Goal: Task Accomplishment & Management: Use online tool/utility

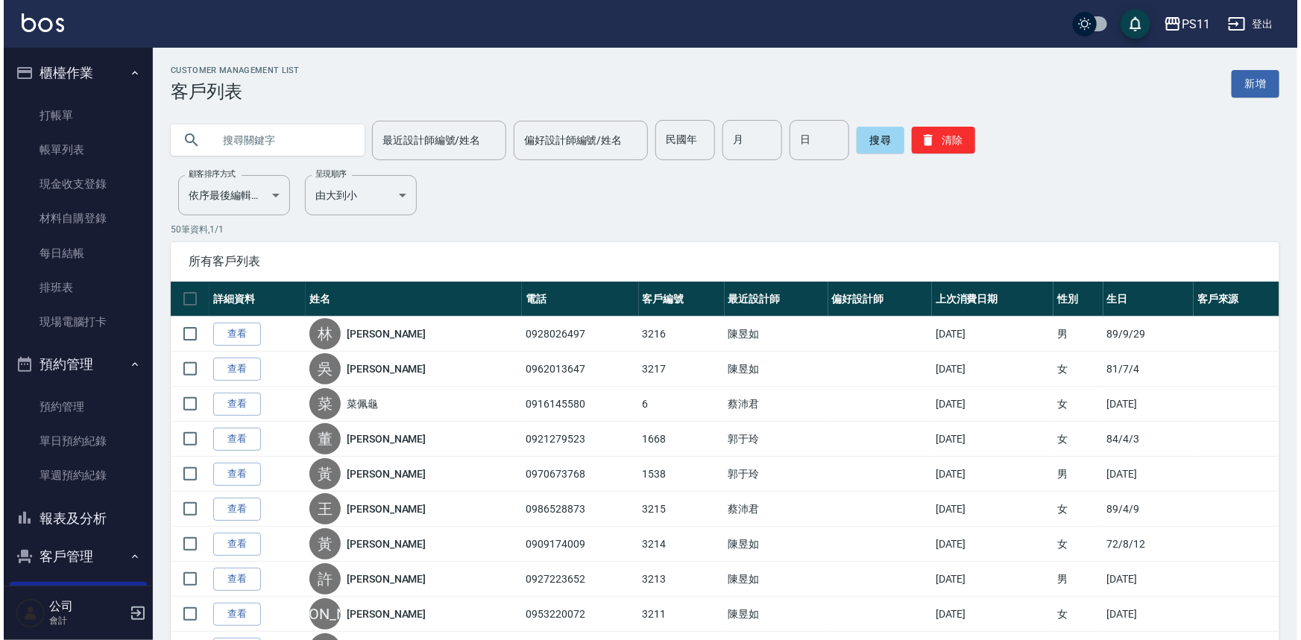
scroll to position [135, 0]
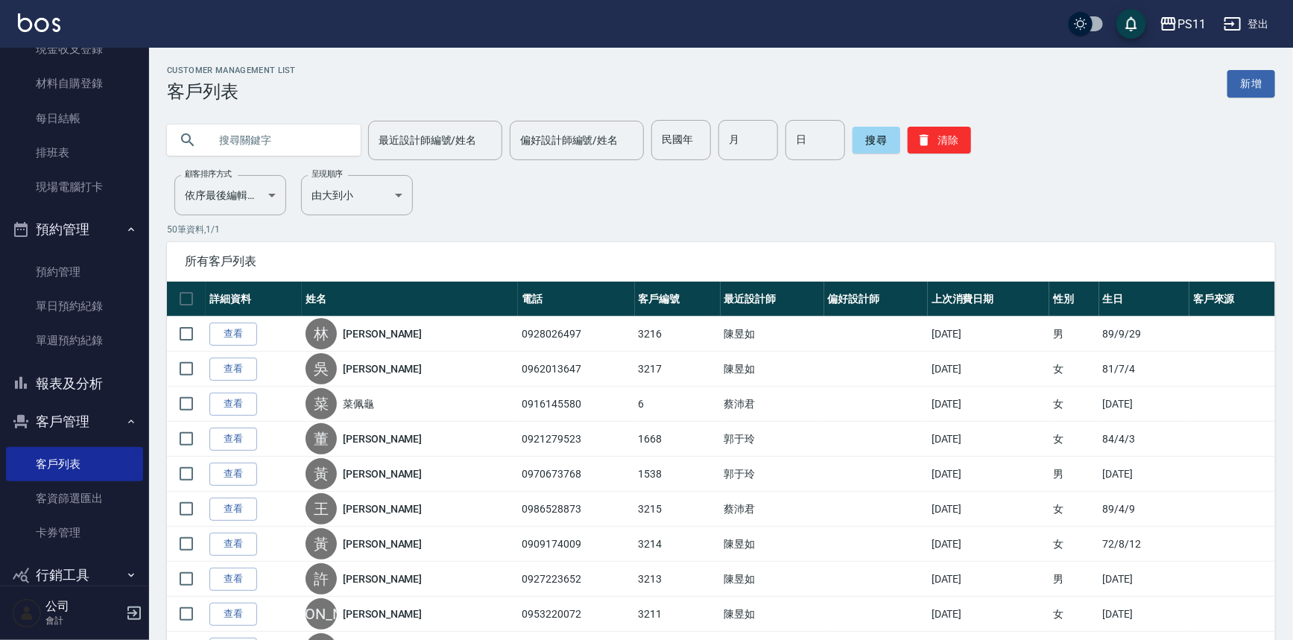
click at [282, 137] on input "text" at bounding box center [279, 140] width 140 height 40
type input "[PERSON_NAME]"
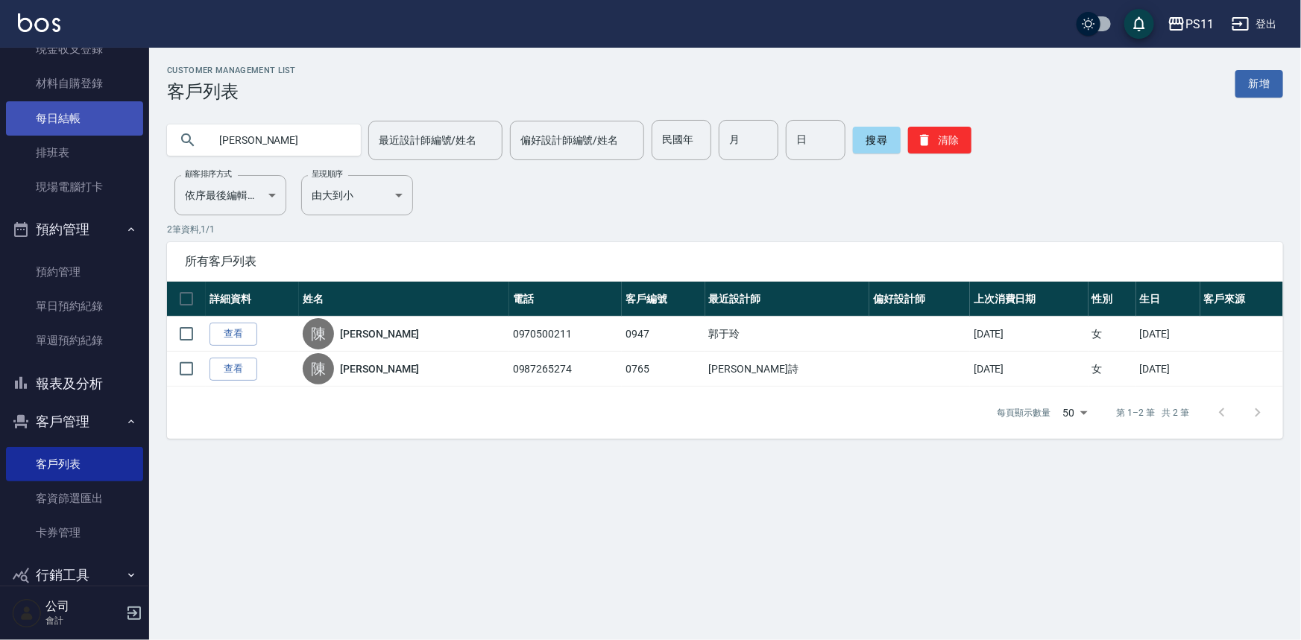
scroll to position [0, 0]
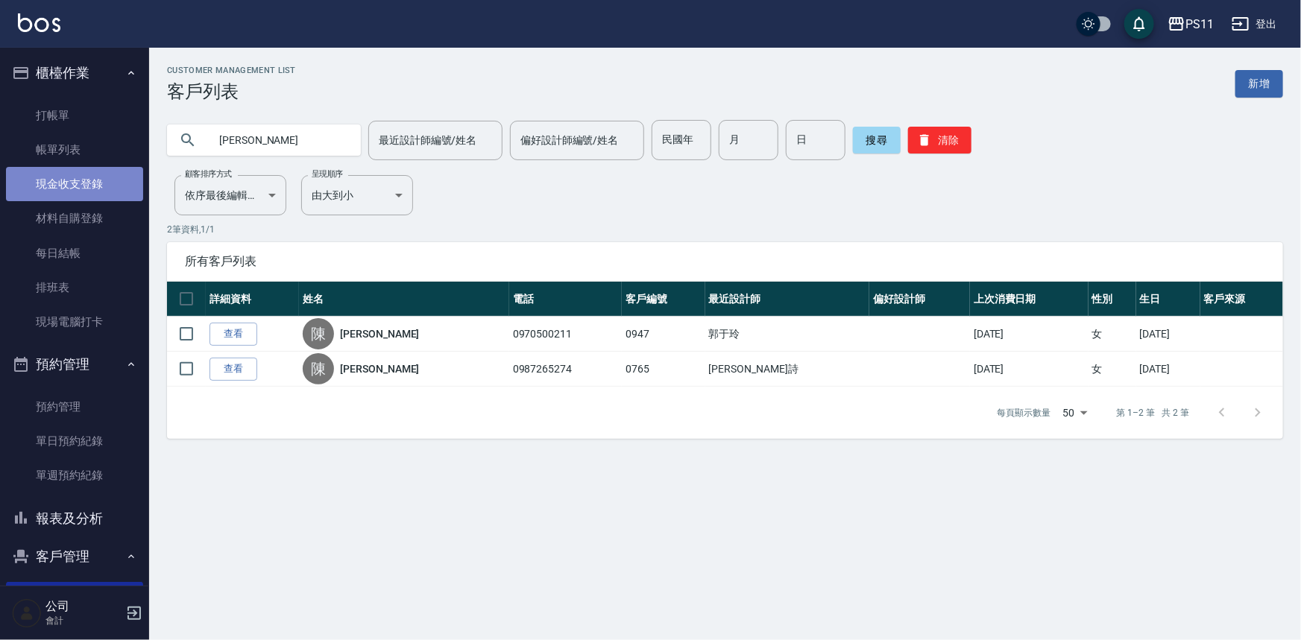
click at [78, 177] on link "現金收支登錄" at bounding box center [74, 184] width 137 height 34
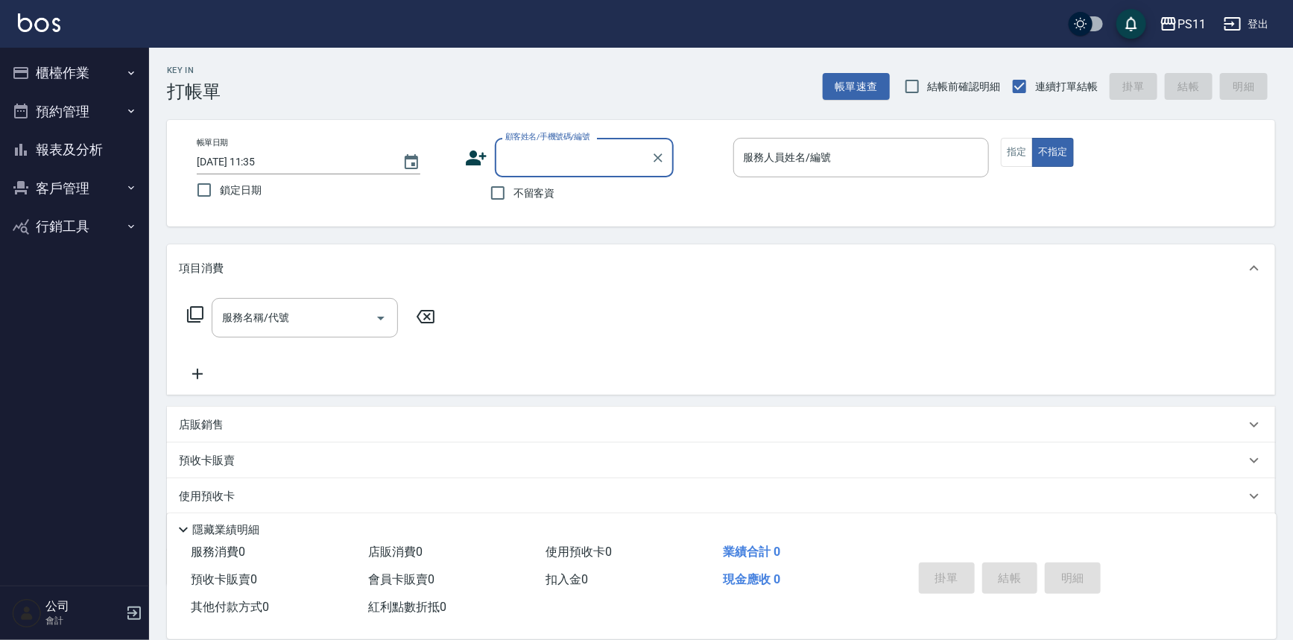
click at [68, 67] on button "櫃檯作業" at bounding box center [74, 73] width 137 height 39
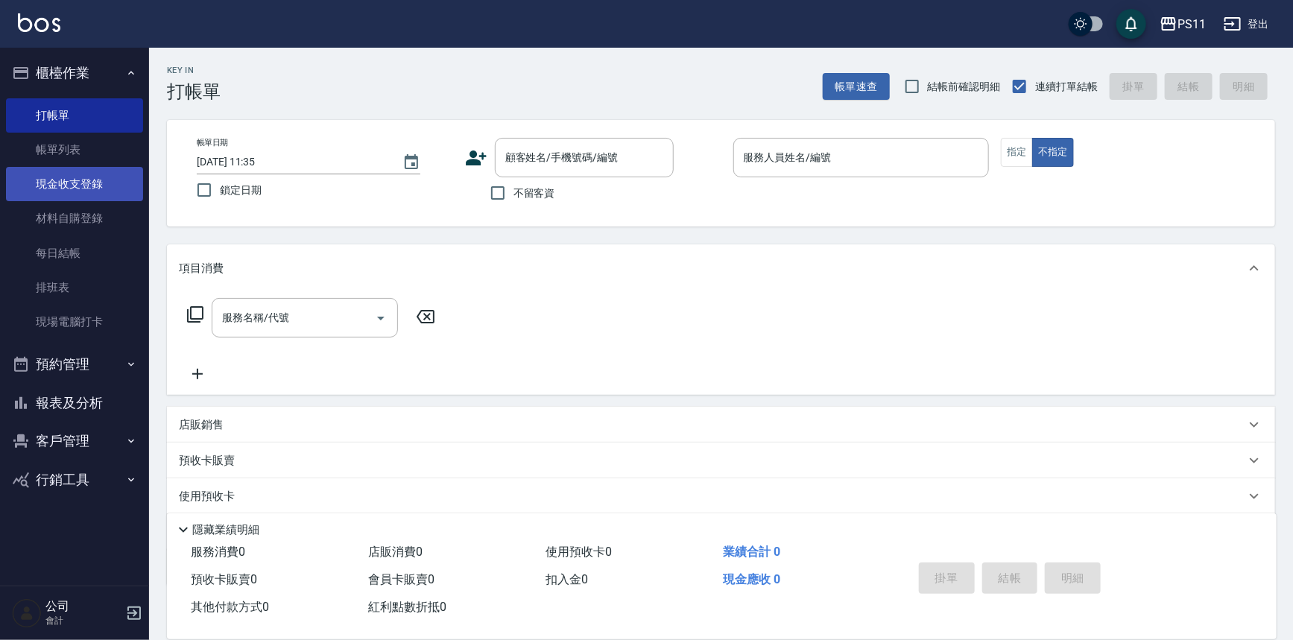
click at [82, 180] on link "現金收支登錄" at bounding box center [74, 184] width 137 height 34
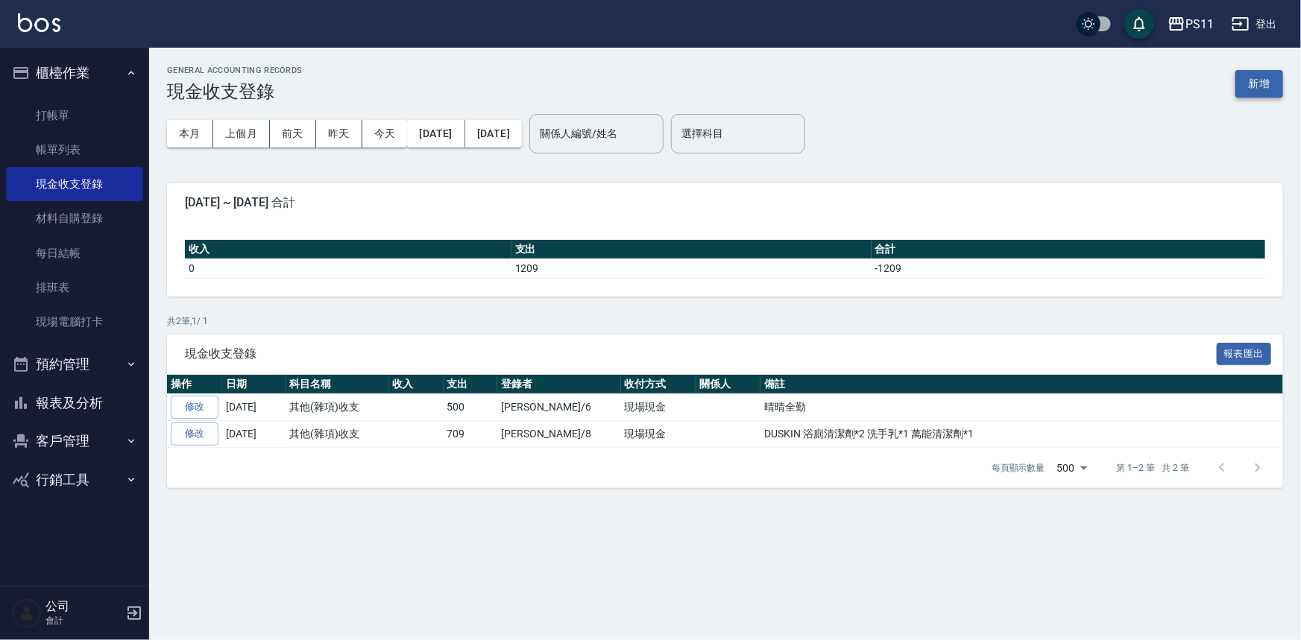
click at [1254, 82] on button "新增" at bounding box center [1259, 84] width 48 height 28
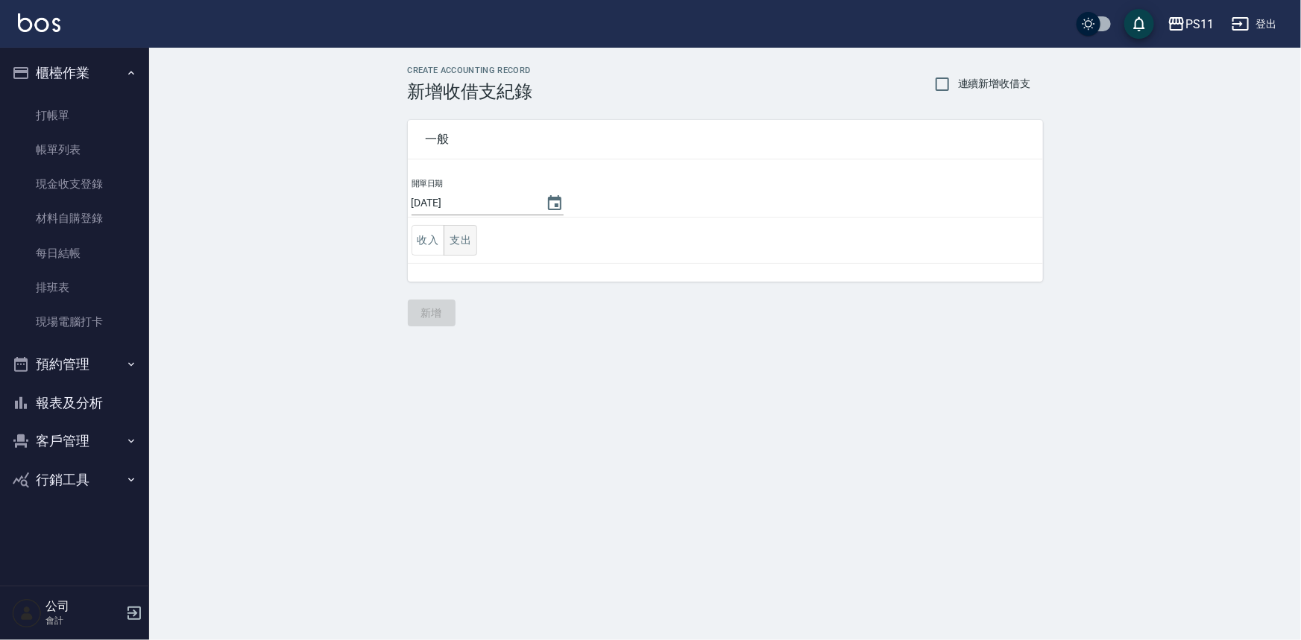
click at [461, 237] on button "支出" at bounding box center [461, 240] width 34 height 31
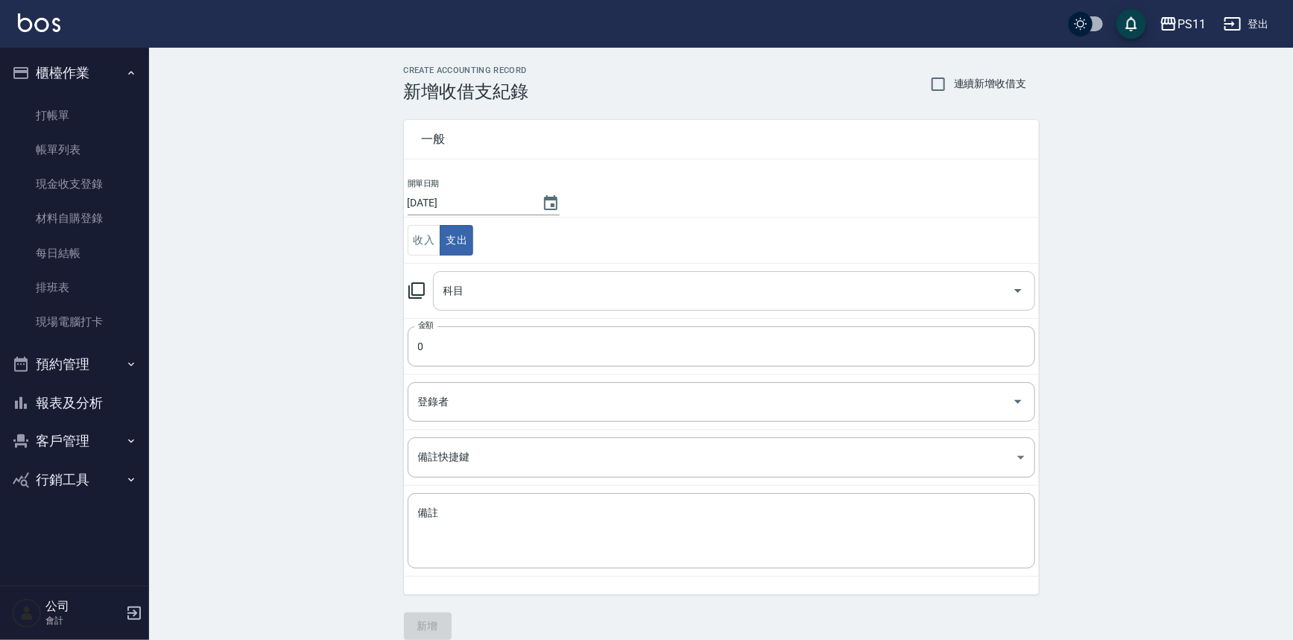
click at [479, 297] on input "科目" at bounding box center [723, 291] width 567 height 26
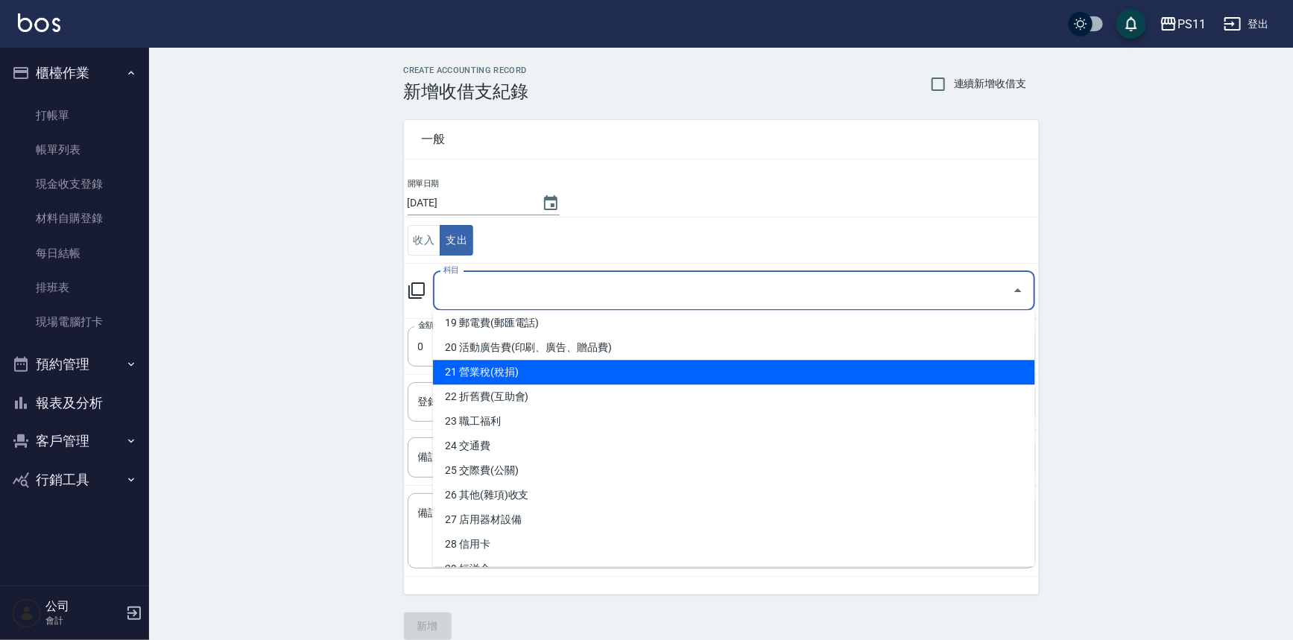
scroll to position [474, 0]
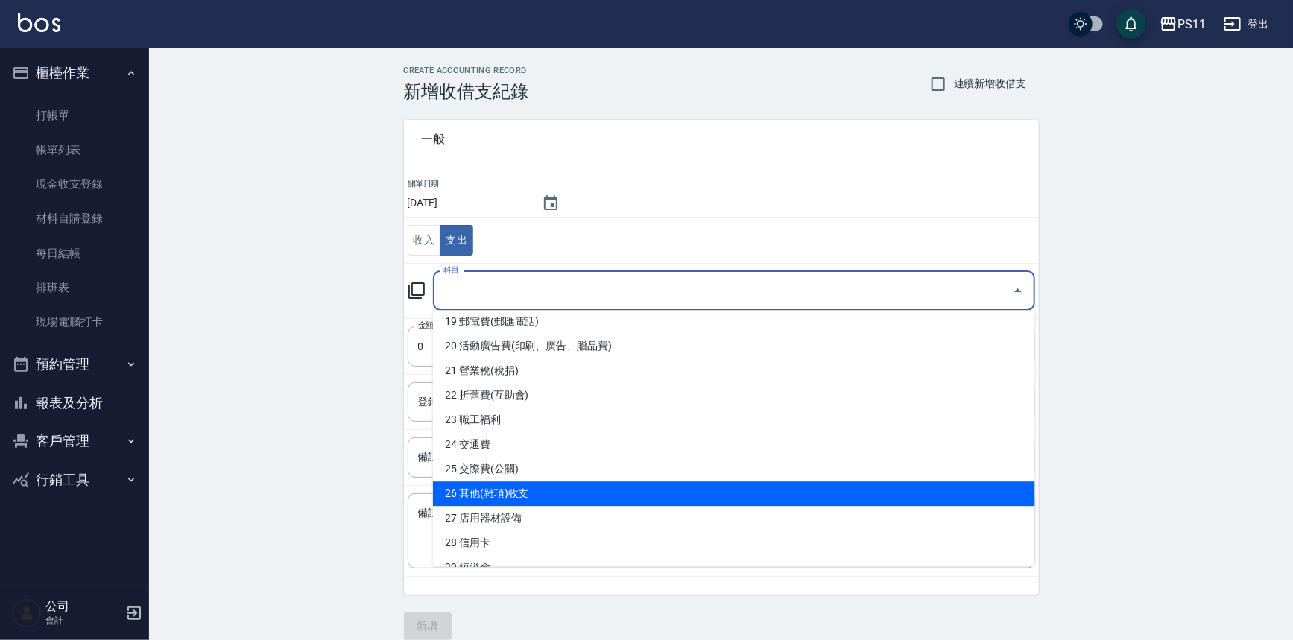
click at [504, 492] on li "26 其他(雜項)收支" at bounding box center [734, 494] width 602 height 25
type input "26 其他(雜項)收支"
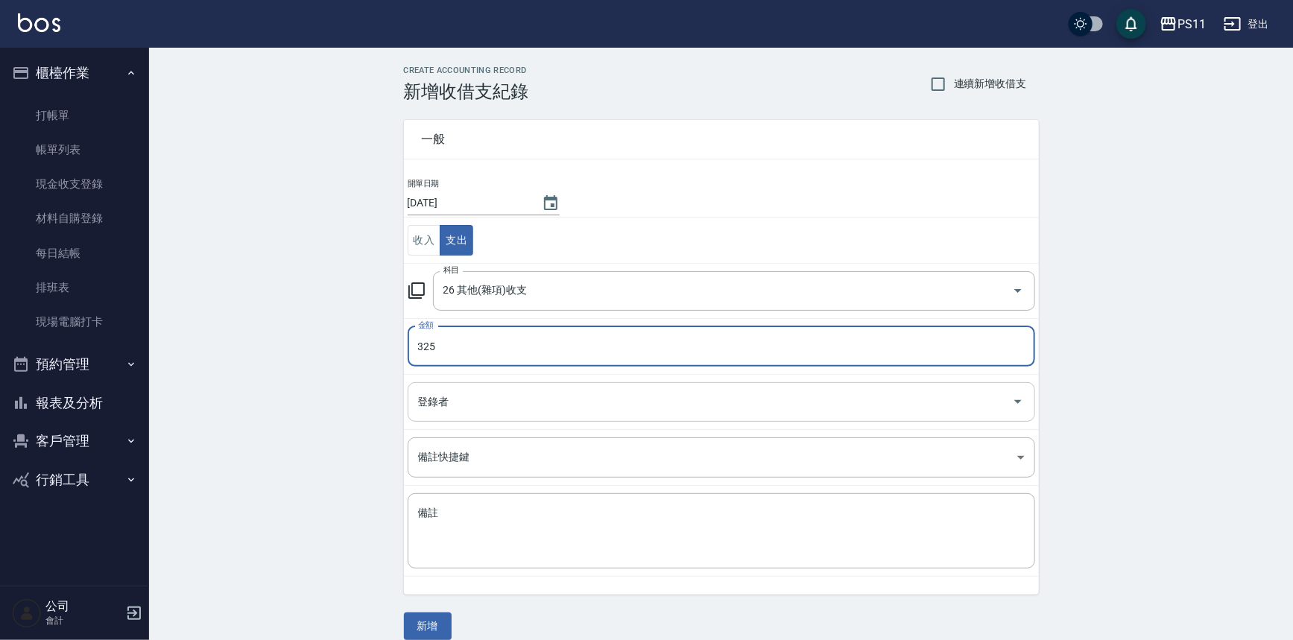
click at [769, 414] on div "登錄者" at bounding box center [722, 402] width 628 height 40
type input "325"
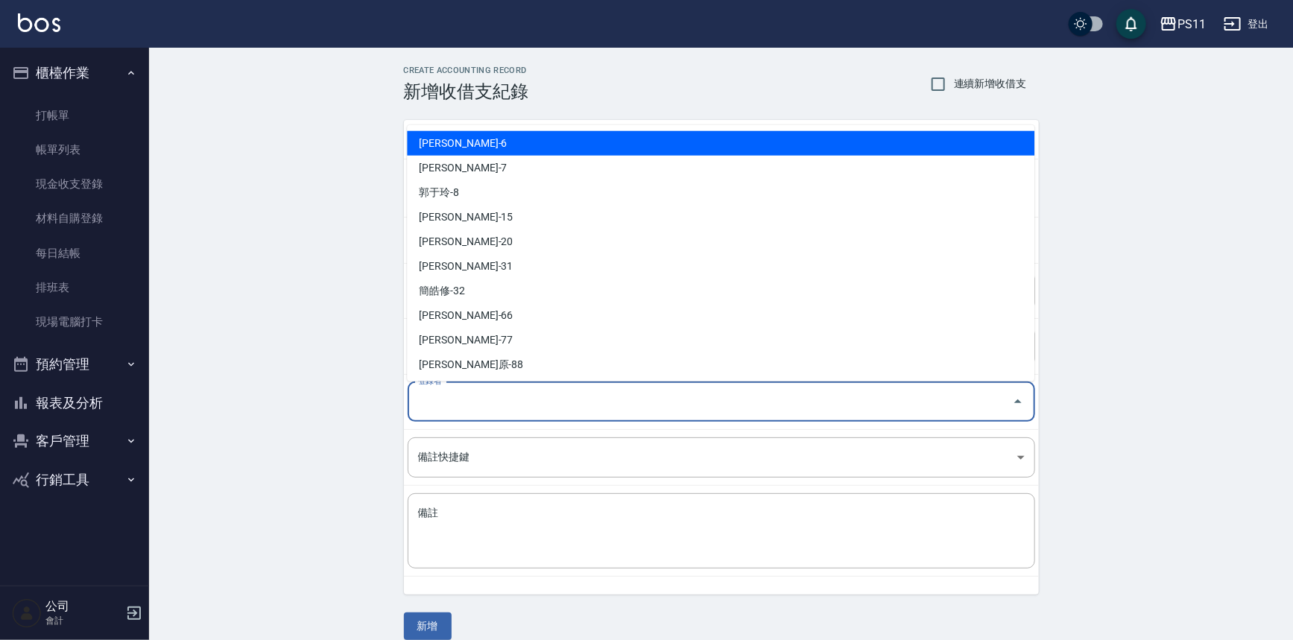
click at [589, 140] on li "蔡沛君-6" at bounding box center [721, 143] width 628 height 25
type input "蔡沛君-6"
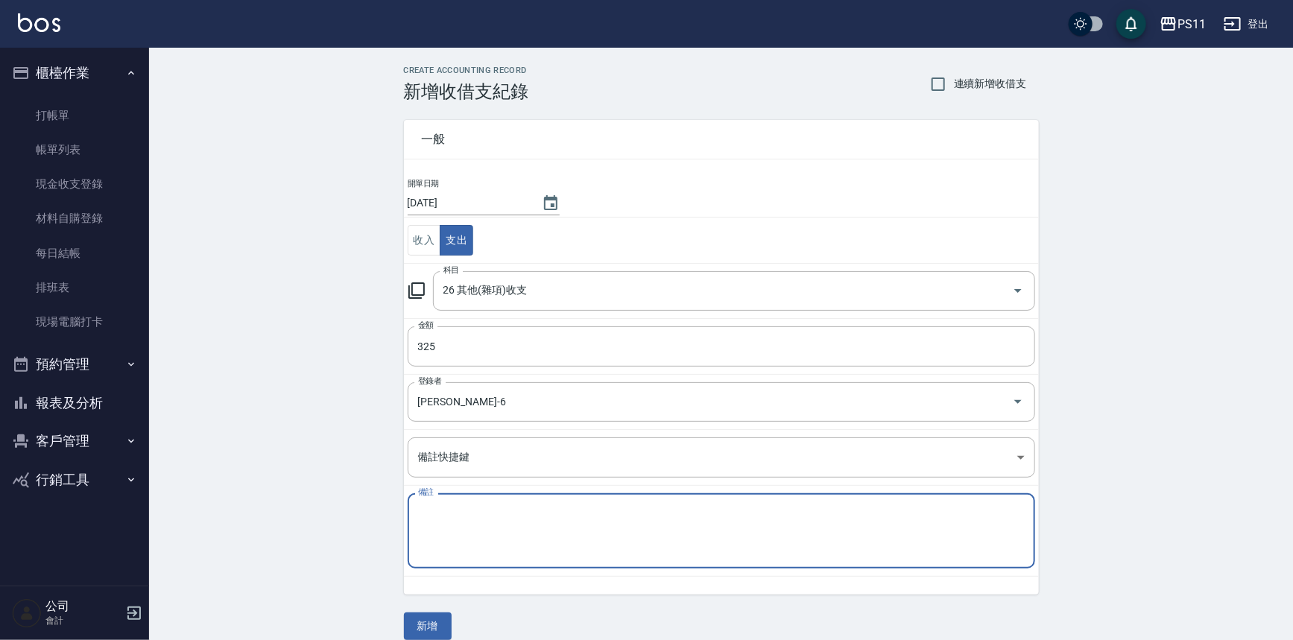
click at [636, 513] on textarea "備註" at bounding box center [721, 531] width 607 height 51
type textarea "紙杯5 串"
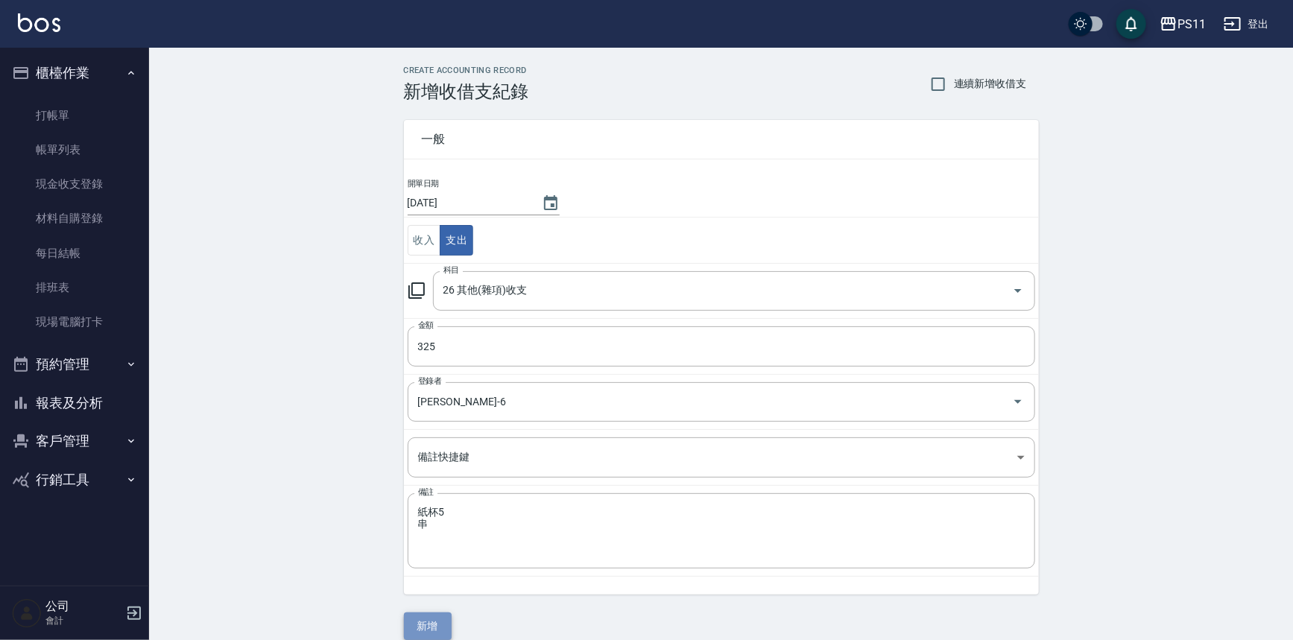
click at [421, 618] on button "新增" at bounding box center [428, 627] width 48 height 28
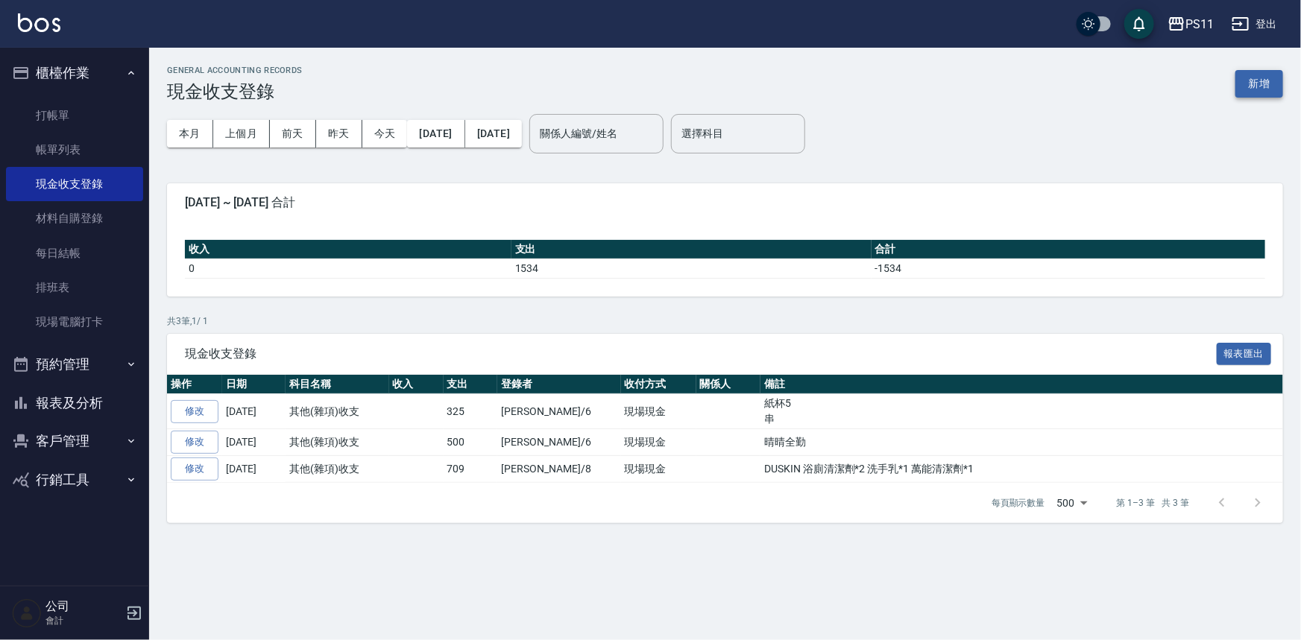
click at [1261, 89] on button "新增" at bounding box center [1259, 84] width 48 height 28
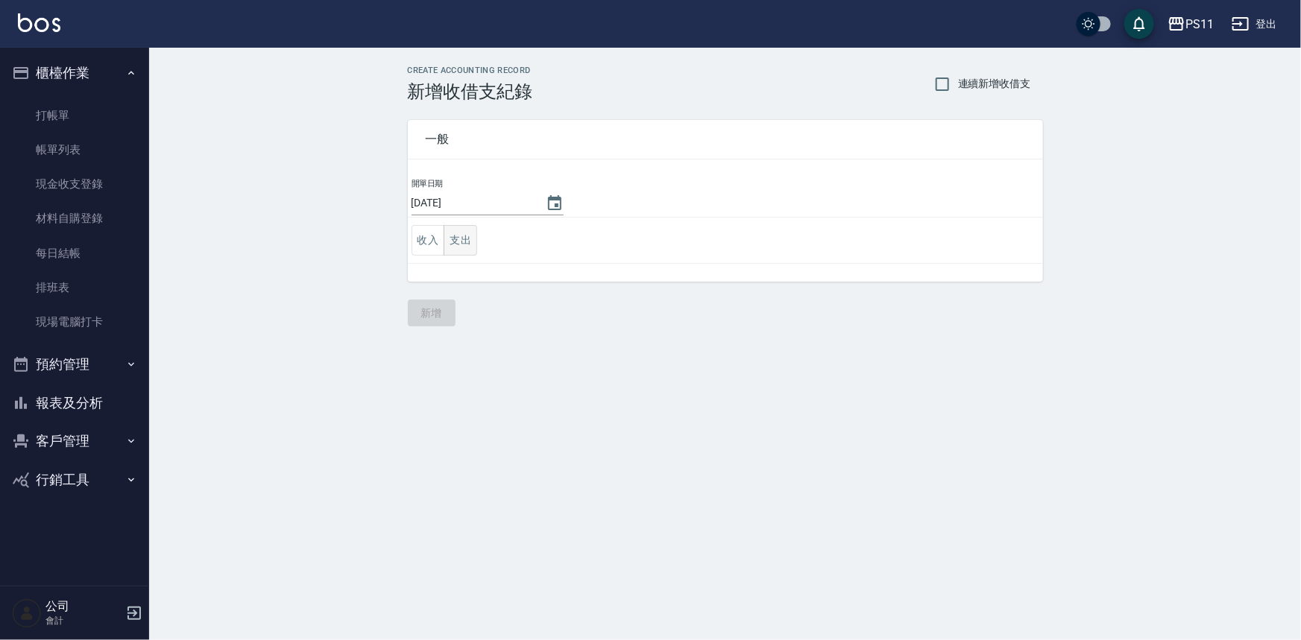
click at [470, 241] on button "支出" at bounding box center [461, 240] width 34 height 31
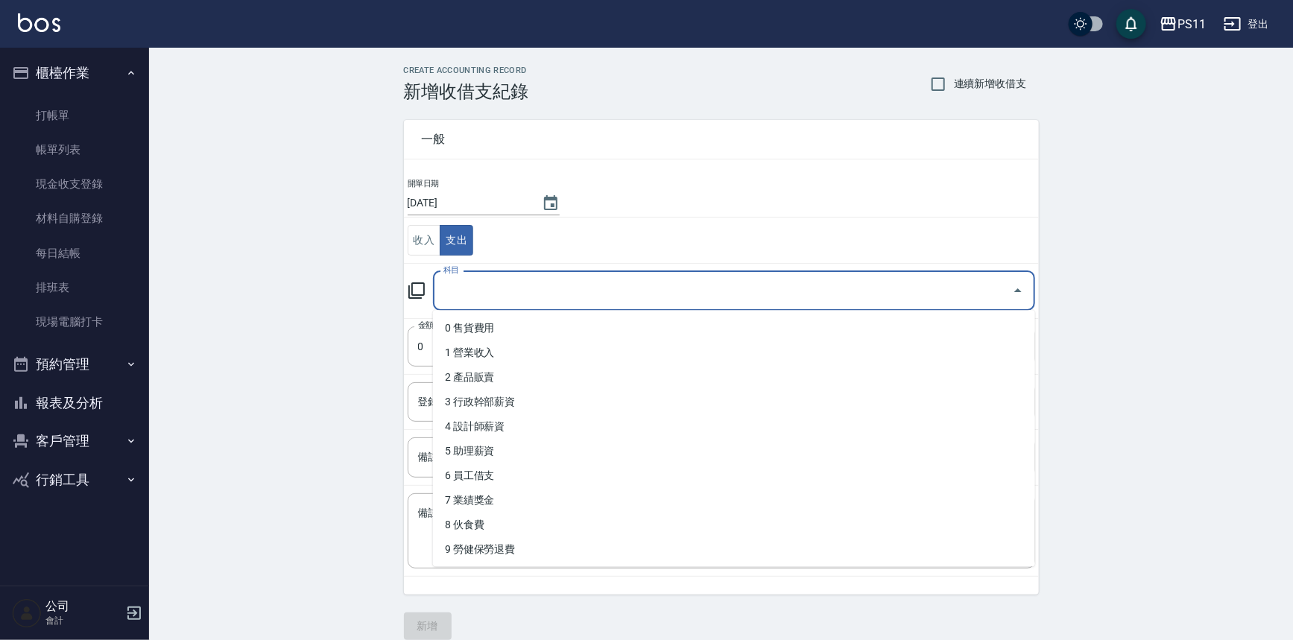
click at [532, 294] on input "科目" at bounding box center [723, 291] width 567 height 26
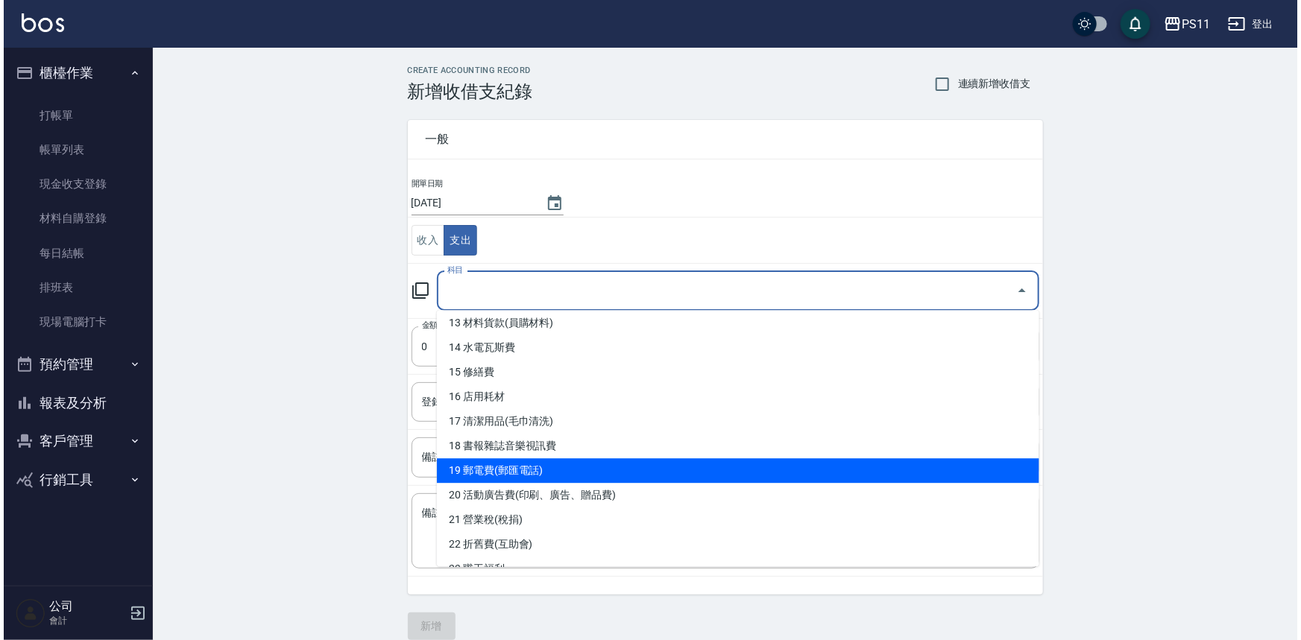
scroll to position [406, 0]
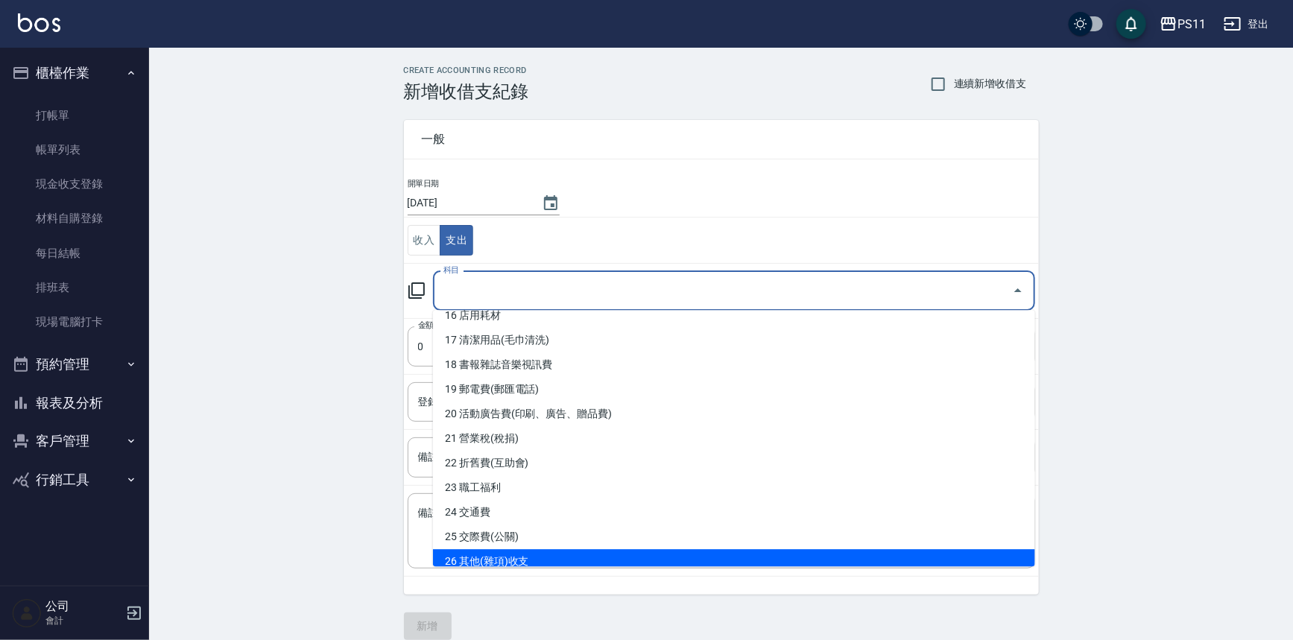
click at [616, 558] on li "26 其他(雜項)收支" at bounding box center [734, 561] width 602 height 25
type input "26 其他(雜項)收支"
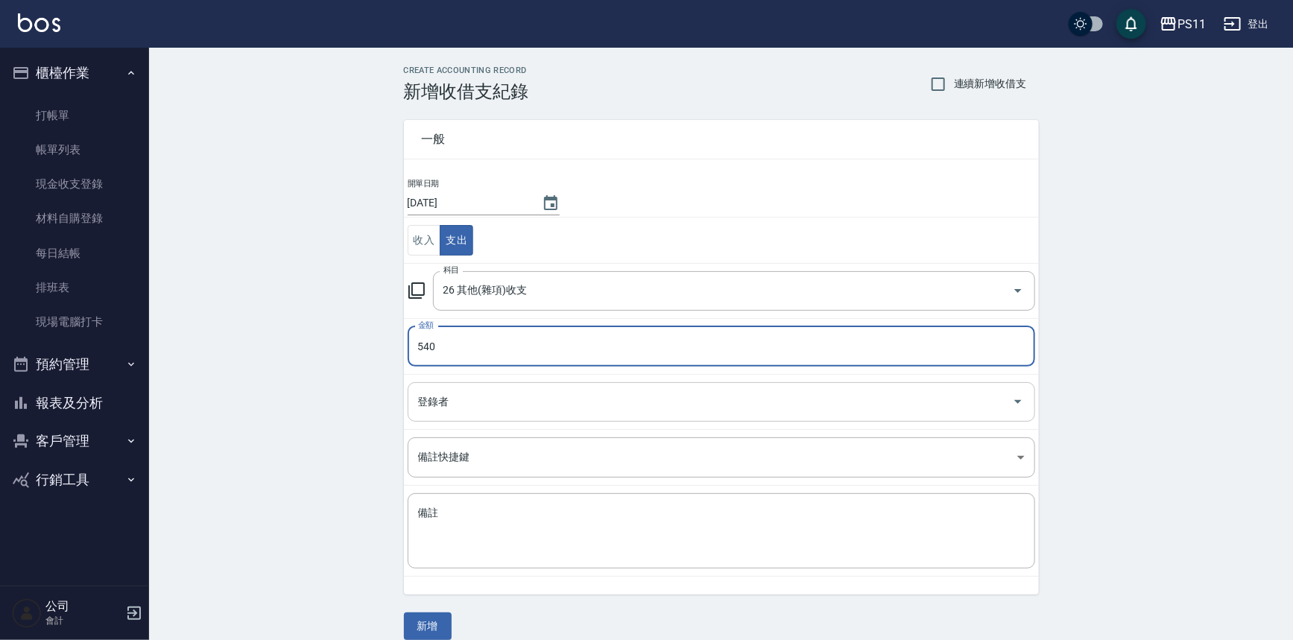
type input "540"
click at [552, 397] on input "登錄者" at bounding box center [710, 402] width 592 height 26
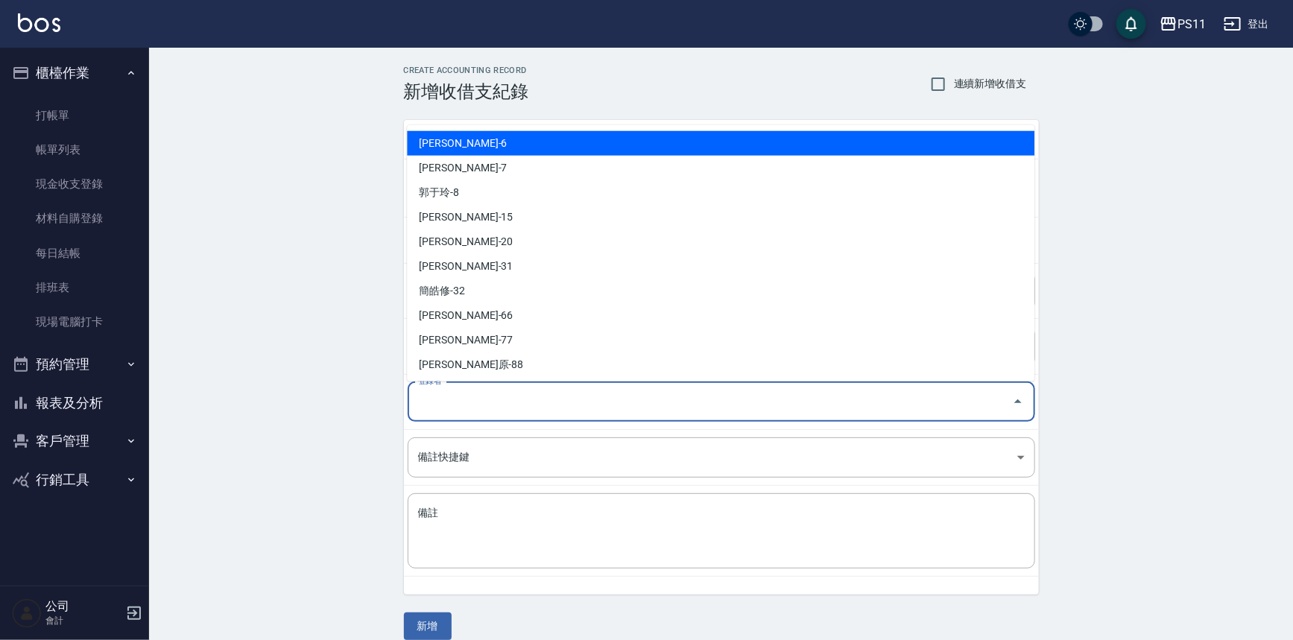
click at [605, 136] on li "蔡沛君-6" at bounding box center [721, 143] width 628 height 25
type input "蔡沛君-6"
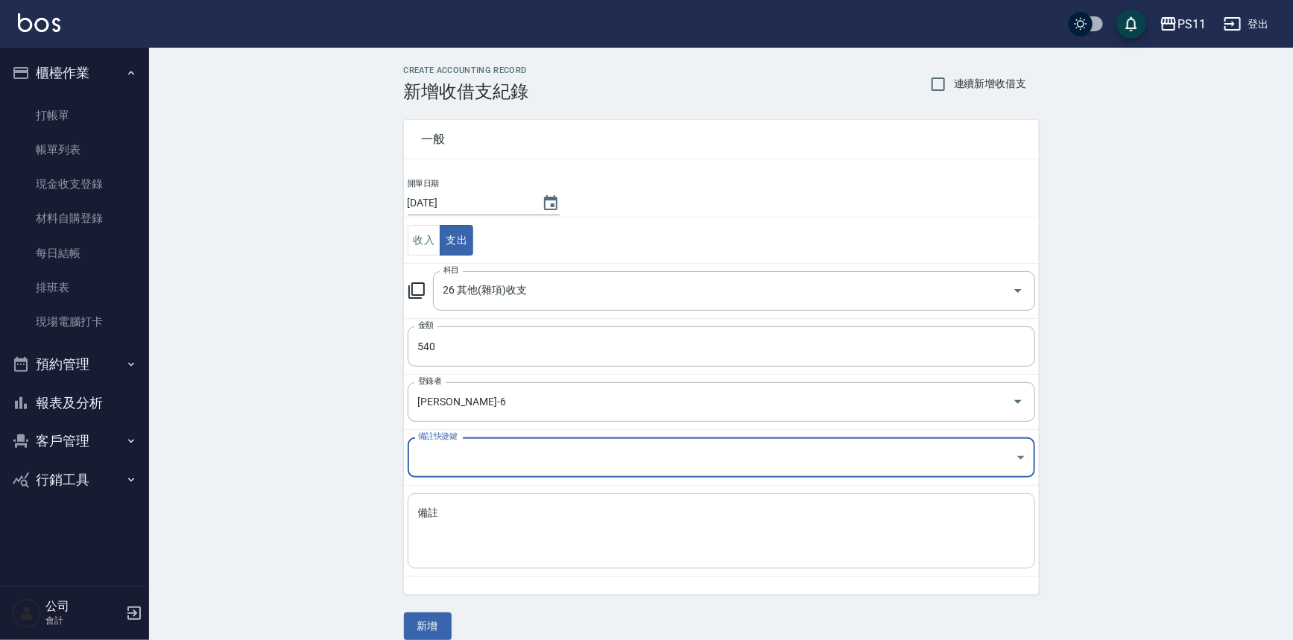
drag, startPoint x: 460, startPoint y: 518, endPoint x: 470, endPoint y: 493, distance: 27.1
click at [460, 515] on textarea "備註" at bounding box center [721, 531] width 607 height 51
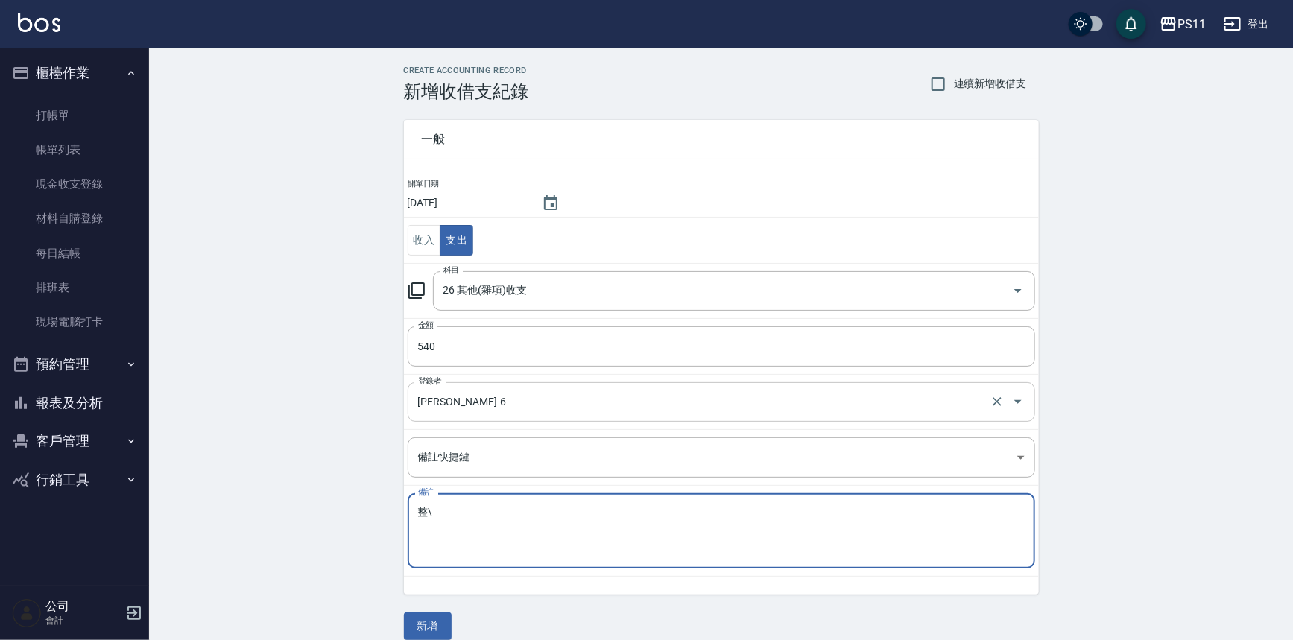
type textarea "整"
type textarea "政府垃圾袋2包"
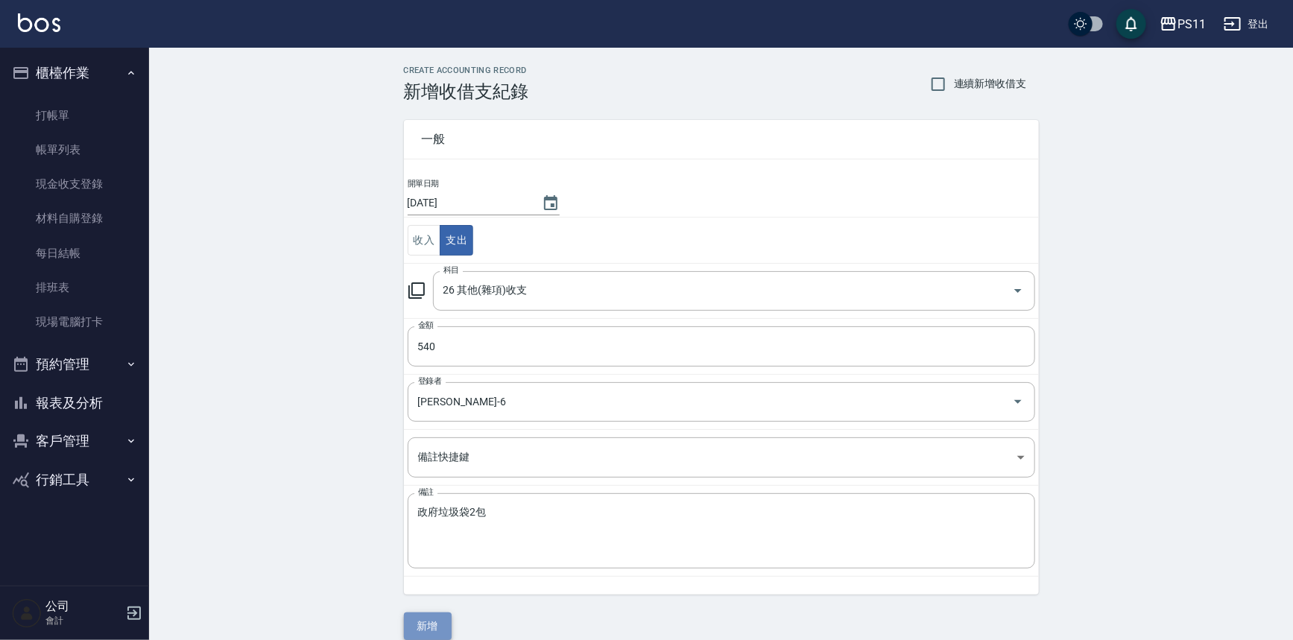
click at [435, 615] on button "新增" at bounding box center [428, 627] width 48 height 28
